Goal: Transaction & Acquisition: Purchase product/service

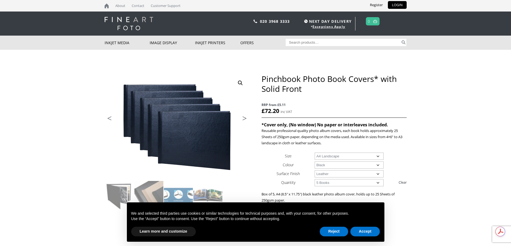
click at [488, 96] on body "NEXT DAY DELIVERY * Exceptions Apply About Contact Customer Support Register LO…" at bounding box center [255, 123] width 511 height 246
click at [369, 230] on button "Accept" at bounding box center [365, 232] width 30 height 10
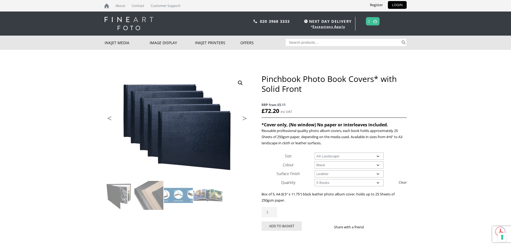
click at [376, 165] on select "Choose an option Black" at bounding box center [348, 165] width 69 height 7
click at [398, 159] on td "Choose an option A4 Landscape" at bounding box center [360, 156] width 92 height 9
click at [379, 173] on select "Choose an option Leather" at bounding box center [348, 173] width 69 height 7
click at [415, 161] on body "NEXT DAY DELIVERY * Exceptions Apply About Contact Customer Support Register LO…" at bounding box center [255, 123] width 511 height 246
click at [379, 184] on select "Choose an option 1 Book 5 Books" at bounding box center [348, 182] width 69 height 7
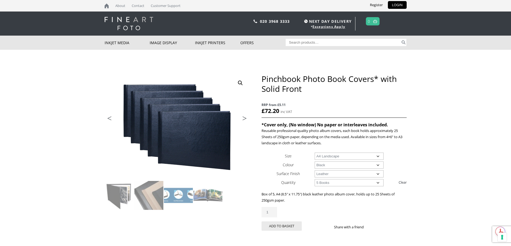
click at [421, 166] on body "NEXT DAY DELIVERY * Exceptions Apply About Contact Customer Support Register LO…" at bounding box center [255, 123] width 511 height 246
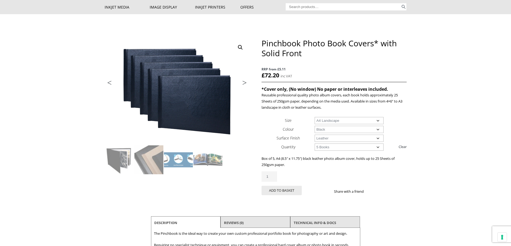
scroll to position [46, 0]
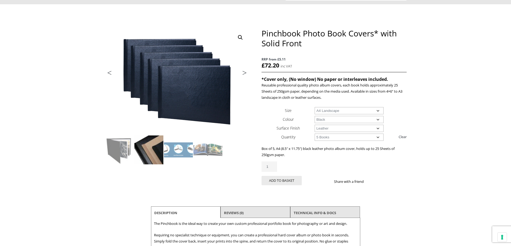
click at [157, 149] on img at bounding box center [148, 150] width 29 height 29
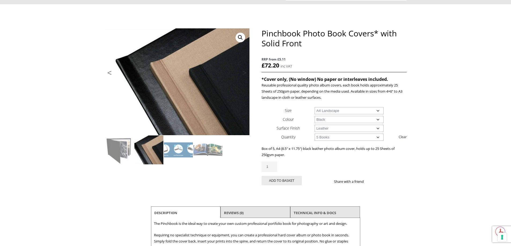
scroll to position [0, 0]
click at [177, 148] on img at bounding box center [178, 150] width 29 height 29
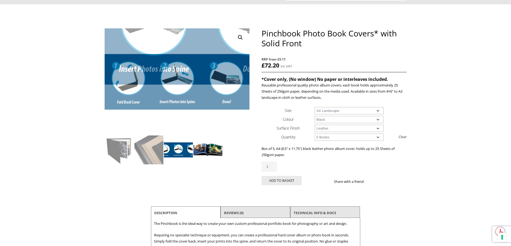
click at [204, 143] on img at bounding box center [207, 150] width 29 height 29
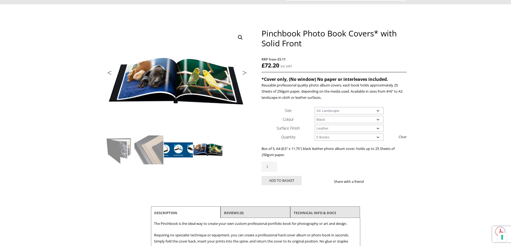
click at [174, 150] on img at bounding box center [178, 150] width 29 height 29
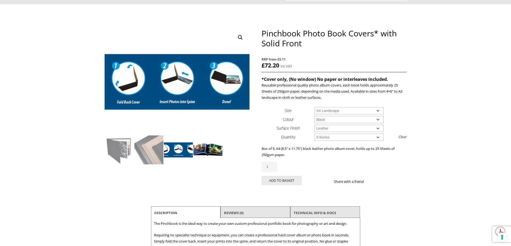
click at [210, 149] on img at bounding box center [207, 150] width 29 height 29
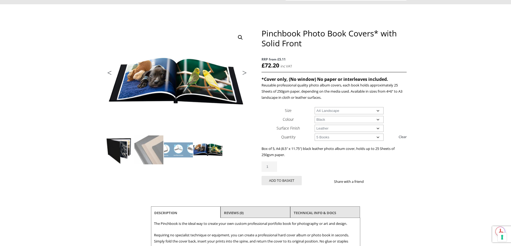
click at [109, 149] on img at bounding box center [119, 150] width 29 height 29
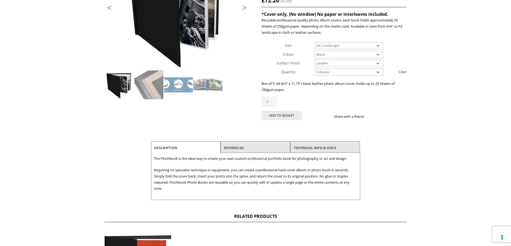
scroll to position [110, 0]
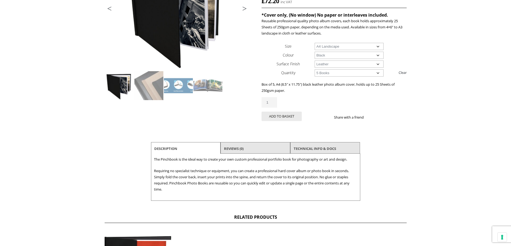
click at [378, 73] on select "Choose an option 1 Book 5 Books" at bounding box center [348, 72] width 69 height 7
click at [314, 69] on select "Choose an option 1 Book 5 Books" at bounding box center [348, 72] width 69 height 7
select select "1-book"
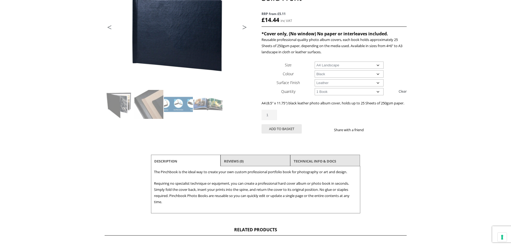
scroll to position [68, 0]
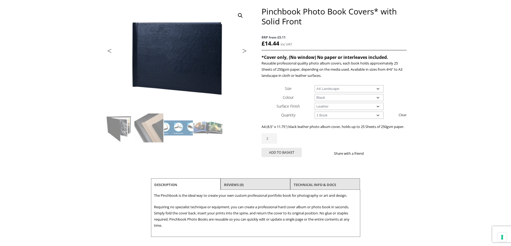
click at [273, 144] on input "2" at bounding box center [269, 138] width 16 height 10
type input "3"
click at [273, 144] on input "3" at bounding box center [269, 138] width 16 height 10
click at [287, 157] on button "Add to basket" at bounding box center [281, 152] width 40 height 9
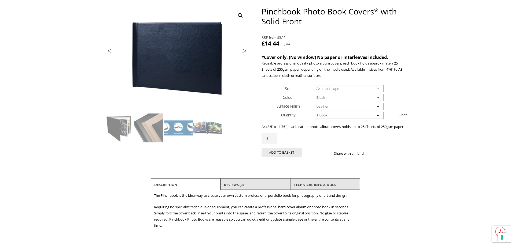
click at [303, 130] on p "A4 (8.5″ x 11.75″) black leather photo album cover, holds up to 25 Sheets of 25…" at bounding box center [333, 127] width 145 height 6
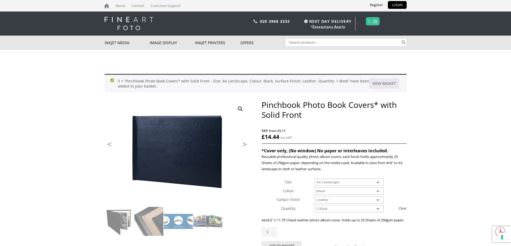
click at [376, 22] on img at bounding box center [375, 21] width 4 height 3
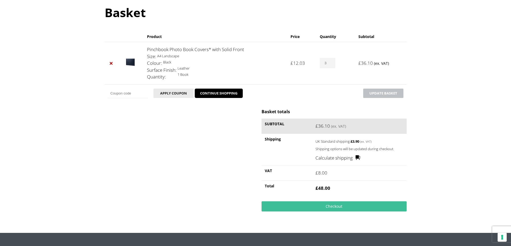
scroll to position [53, 0]
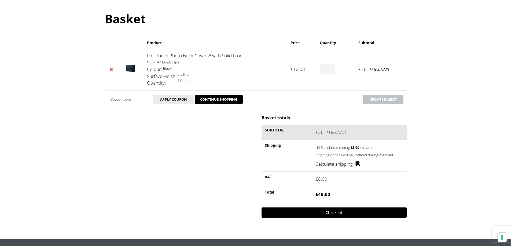
click at [335, 212] on link "Checkout" at bounding box center [333, 213] width 145 height 10
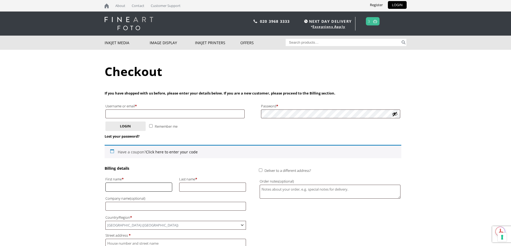
click at [122, 187] on input "First name *" at bounding box center [138, 187] width 67 height 9
type input "Joshua"
type input "Whitlam"
type input "Laurent-Perrier UK"
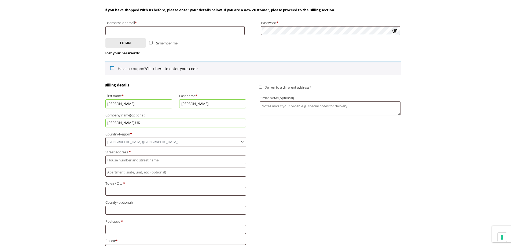
scroll to position [112, 0]
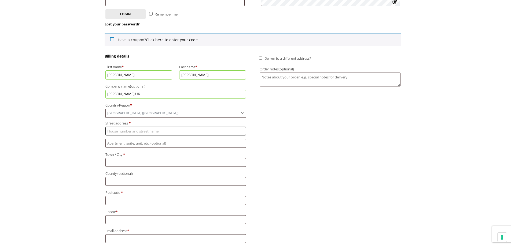
click at [152, 135] on input "Street address *" at bounding box center [175, 131] width 141 height 9
type input "Compton Randle"
type input "Somerton"
type input "S"
type input "Compton Dundon"
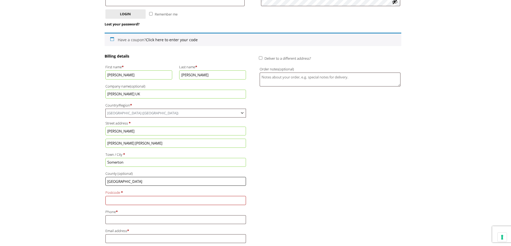
type input "Somerset"
type input "TA11 6PR"
type input "07855 146068"
click at [159, 241] on input "Email address *" at bounding box center [175, 239] width 141 height 9
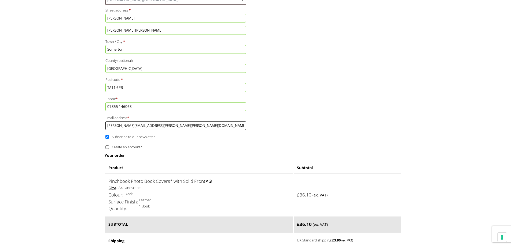
scroll to position [254, 0]
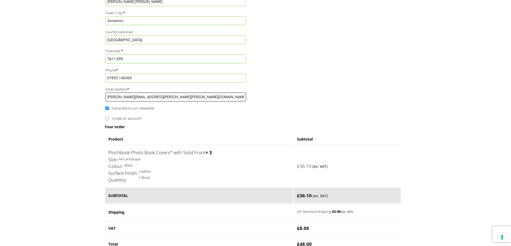
type input "josh.whitlam@laurent-perrier.co.uk"
click at [138, 109] on span "Subscribe to our newsletter" at bounding box center [133, 108] width 43 height 5
click at [109, 109] on input "Subscribe to our newsletter" at bounding box center [106, 108] width 3 height 3
checkbox input "false"
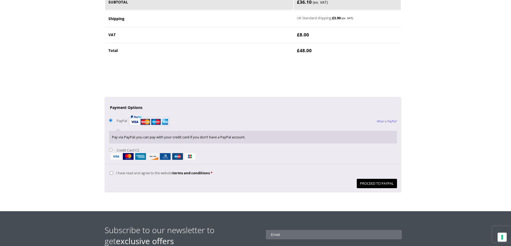
scroll to position [471, 0]
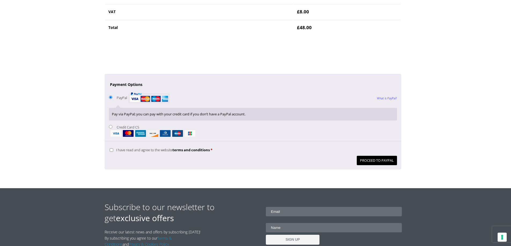
click at [112, 127] on input "Credit Card CS" at bounding box center [110, 126] width 3 height 3
radio input "true"
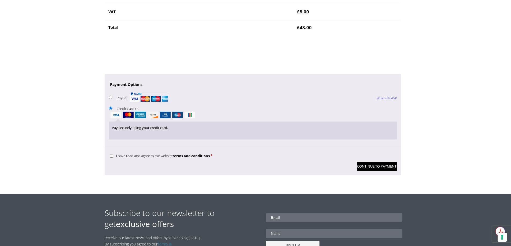
scroll to position [0, 0]
click at [112, 157] on input "I have read and agree to the website terms and conditions *" at bounding box center [111, 155] width 3 height 3
checkbox input "true"
click at [368, 166] on button "Continue to Payment" at bounding box center [377, 166] width 40 height 9
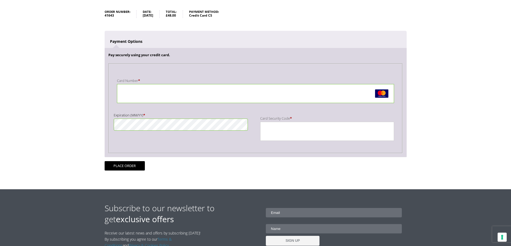
scroll to position [83, 0]
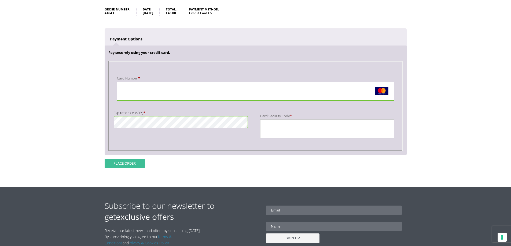
click at [126, 161] on button "Place order" at bounding box center [125, 163] width 40 height 9
